Goal: Information Seeking & Learning: Check status

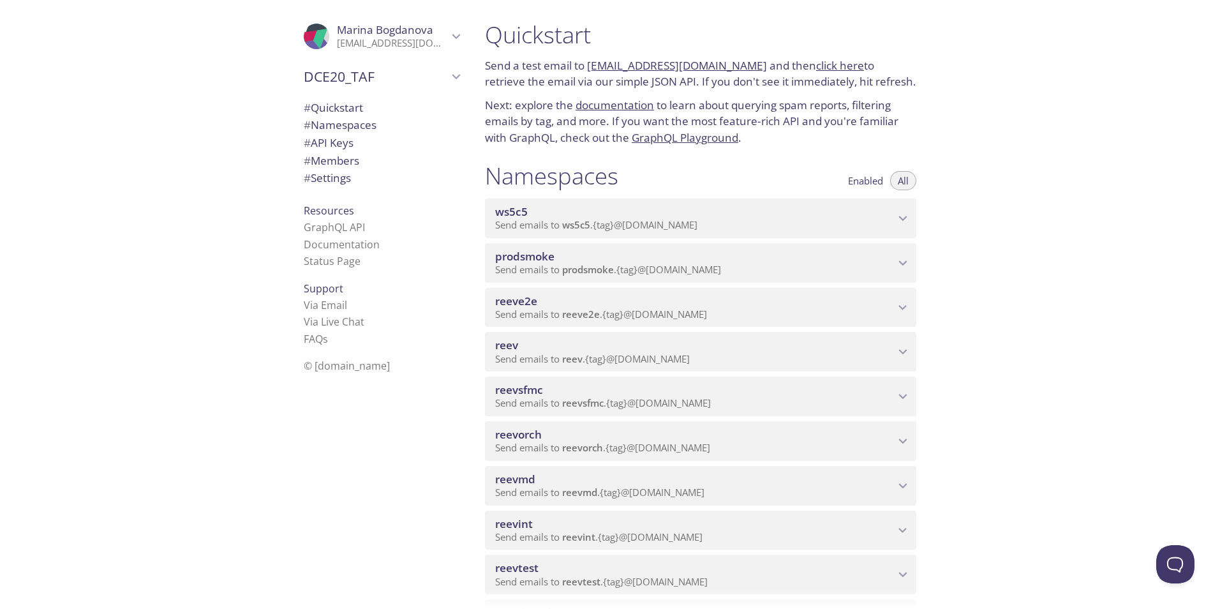
scroll to position [255, 0]
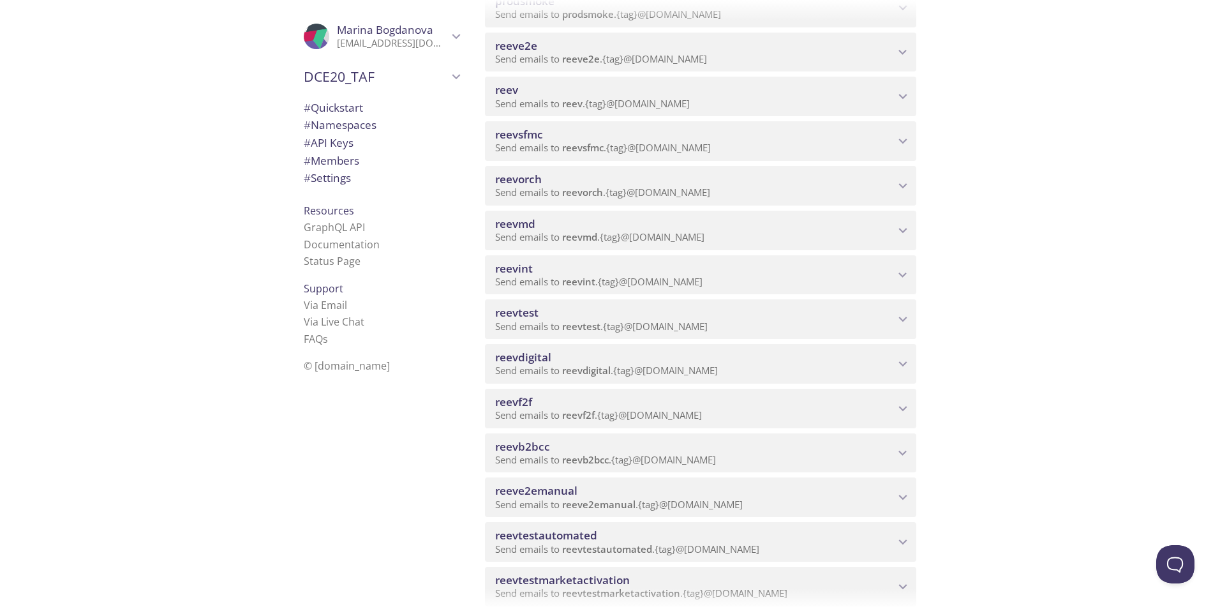
click at [579, 490] on span "reeve2emanual" at bounding box center [694, 491] width 399 height 14
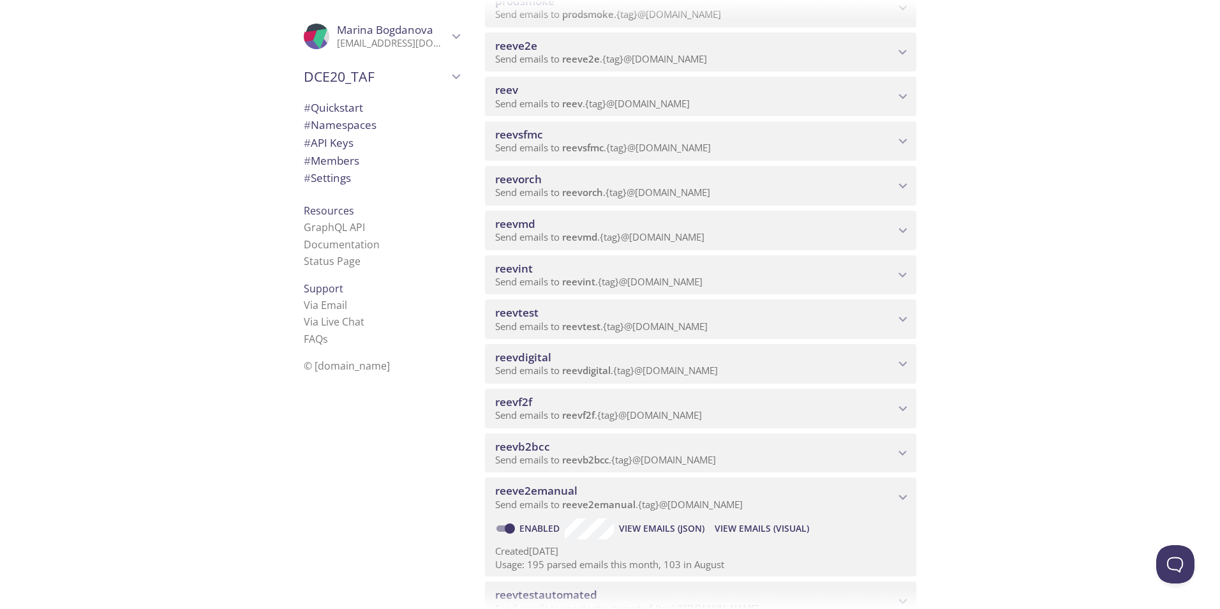
scroll to position [0, 0]
click at [755, 528] on span "View Emails (Visual)" at bounding box center [762, 528] width 94 height 15
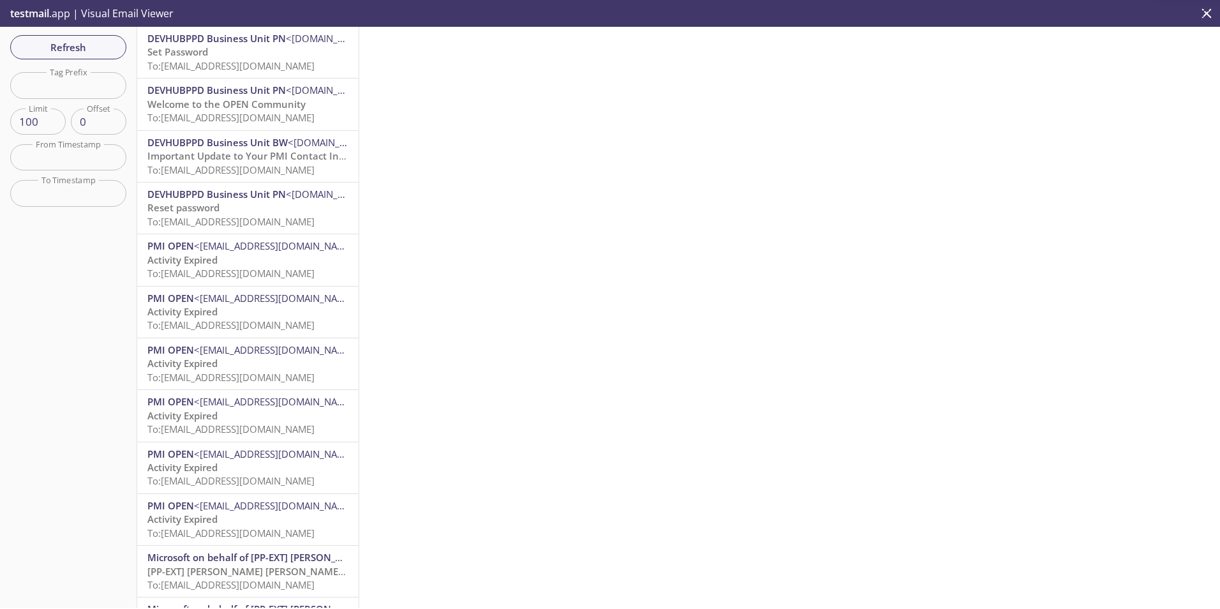
click at [226, 61] on span "To: [EMAIL_ADDRESS][DOMAIN_NAME]" at bounding box center [230, 65] width 167 height 13
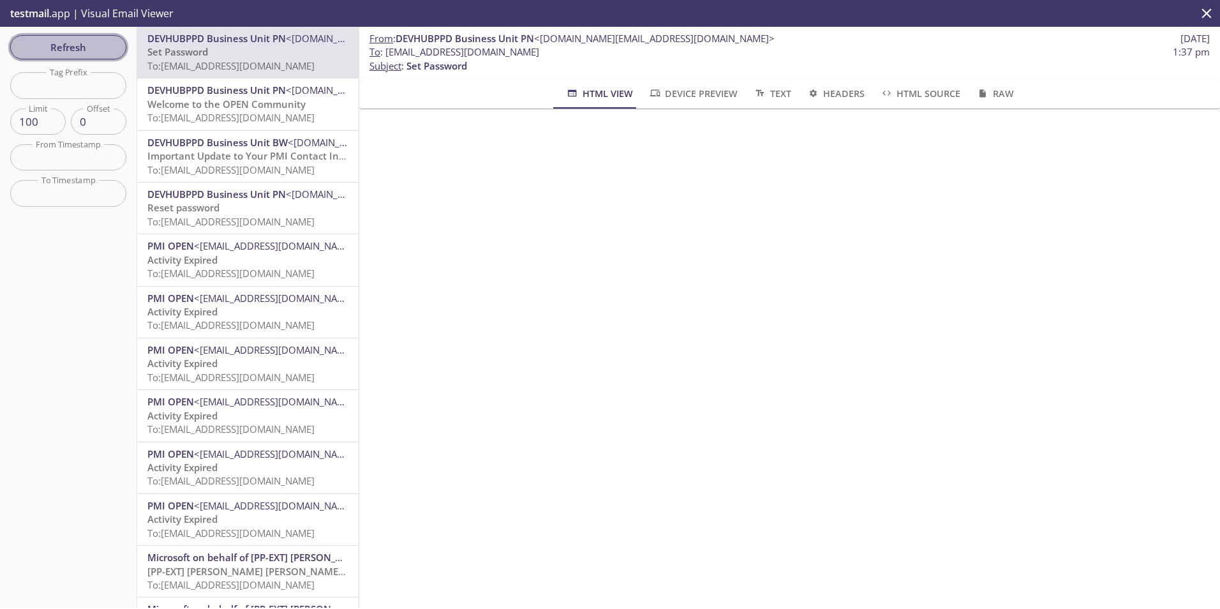
click at [87, 43] on span "Refresh" at bounding box center [68, 47] width 96 height 17
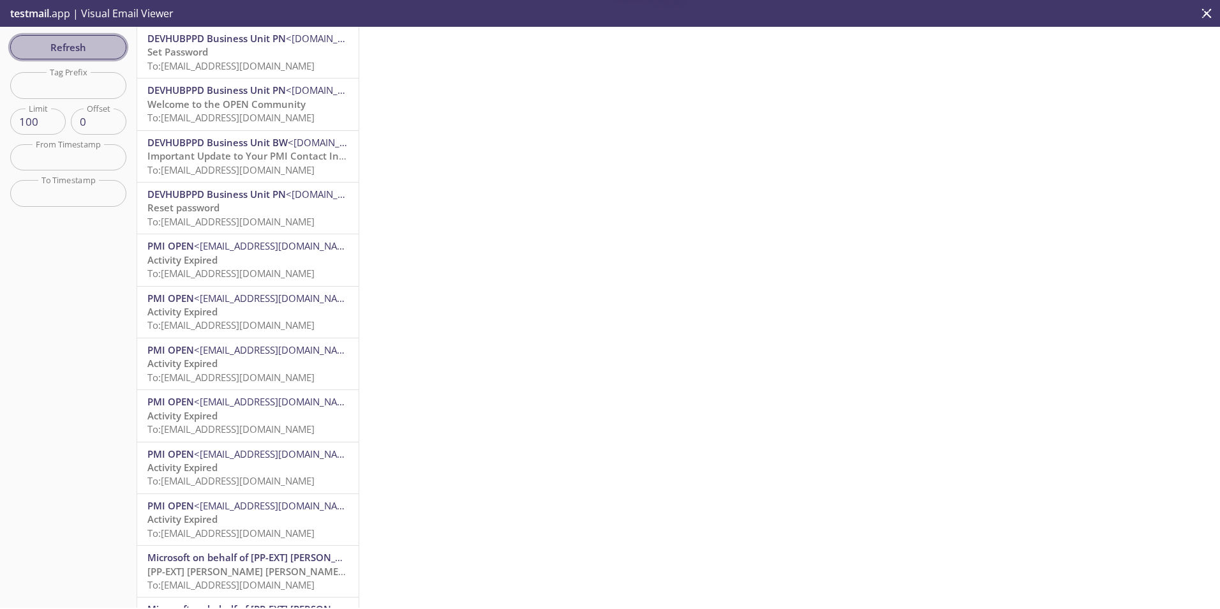
click at [70, 49] on span "Refresh" at bounding box center [68, 47] width 96 height 17
